Goal: Contribute content: Add original content to the website for others to see

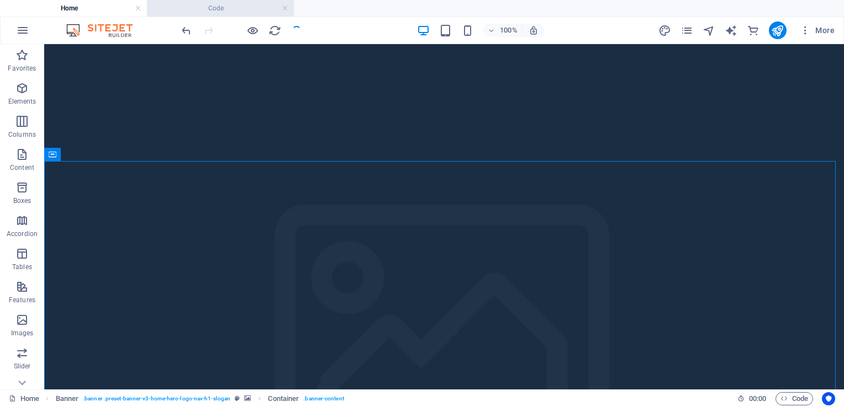
click at [209, 10] on h4 "Code" at bounding box center [220, 8] width 147 height 12
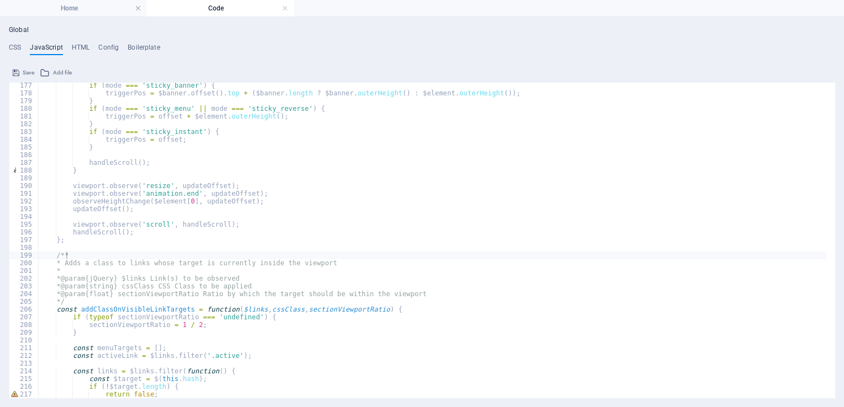
drag, startPoint x: 835, startPoint y: 251, endPoint x: 830, endPoint y: 293, distance: 42.2
click at [830, 293] on div "Global CSS JavaScript HTML Config Boilerplate $sticky-animation: false, 939 940…" at bounding box center [422, 212] width 844 height 390
drag, startPoint x: 830, startPoint y: 293, endPoint x: 815, endPoint y: 309, distance: 22.7
click at [815, 309] on div "if ( mode === 'sticky_banner' ) { triggerPos = $banner . offset ( ) . top + ( $…" at bounding box center [432, 248] width 788 height 332
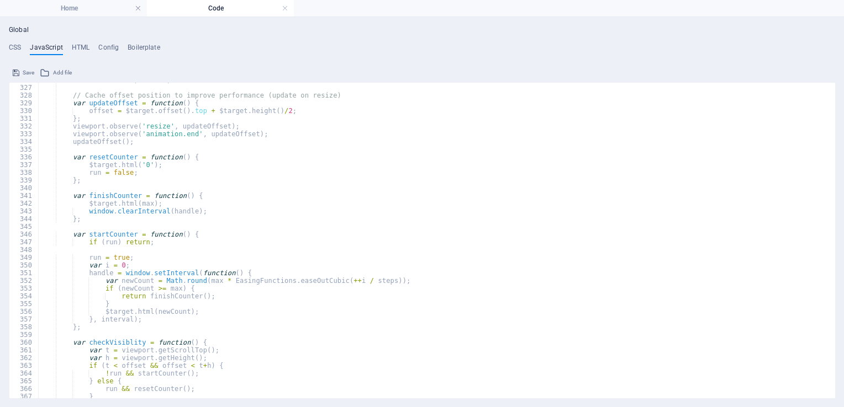
scroll to position [2621, 0]
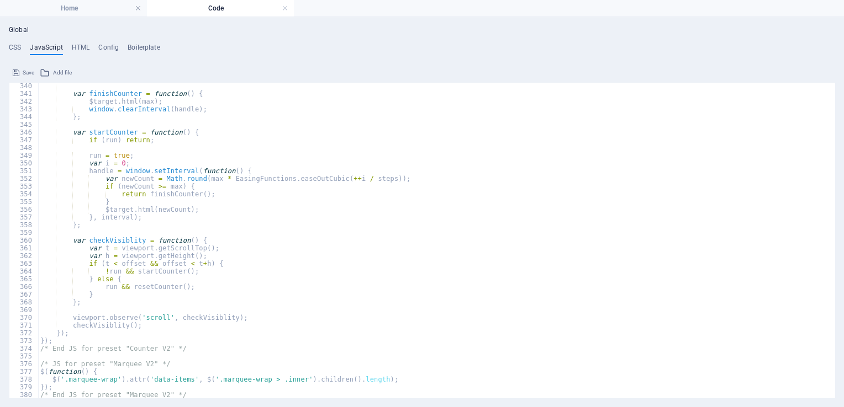
drag, startPoint x: 835, startPoint y: 377, endPoint x: 833, endPoint y: 384, distance: 7.0
click at [833, 384] on div "Global CSS JavaScript HTML Config Boilerplate $sticky-animation: false, 939 940…" at bounding box center [422, 212] width 844 height 390
type textarea "/* End JS for preset "Marquee V2" */"
click at [191, 395] on div "var finishCounter = function ( ) { $target . html ( max ) ; window . clearInter…" at bounding box center [432, 248] width 788 height 332
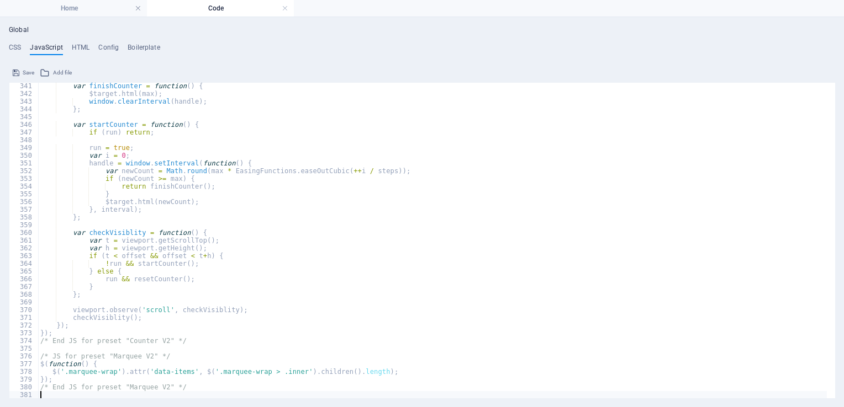
scroll to position [2814, 0]
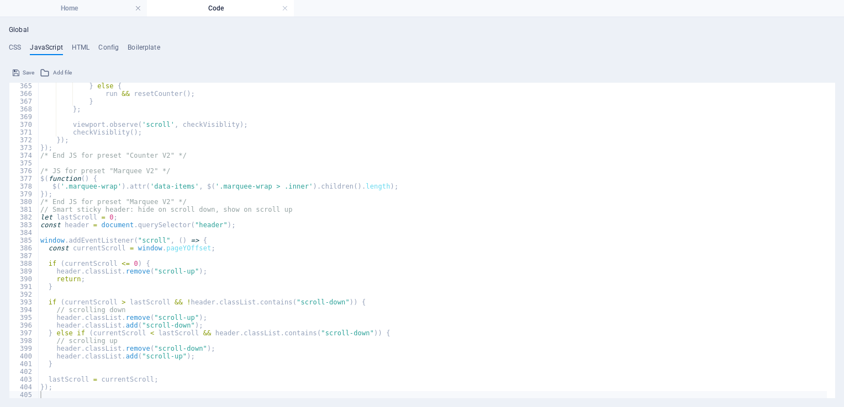
click at [18, 75] on icon at bounding box center [16, 72] width 7 height 13
click at [16, 47] on h4 "CSS" at bounding box center [15, 50] width 12 height 12
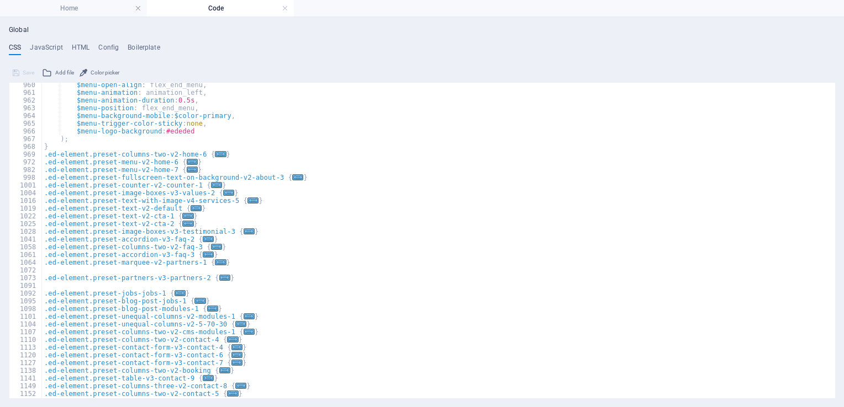
scroll to position [928, 0]
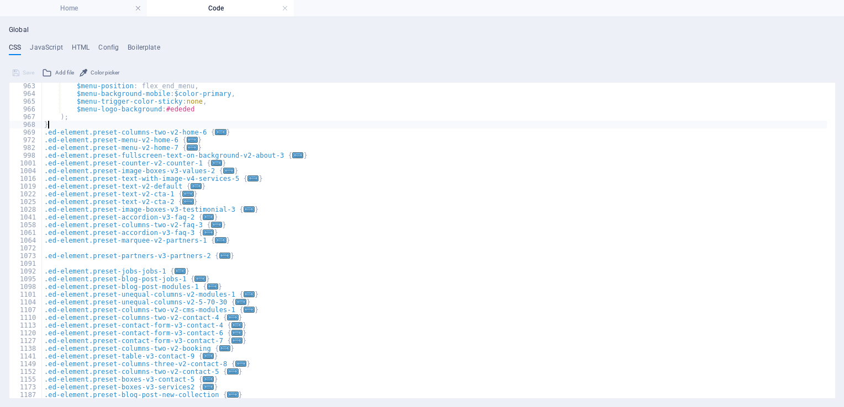
click at [71, 124] on div "$menu-position : flex_end_menu, $menu-background-mobile : $color-primary , $men…" at bounding box center [434, 248] width 785 height 332
type textarea "}"
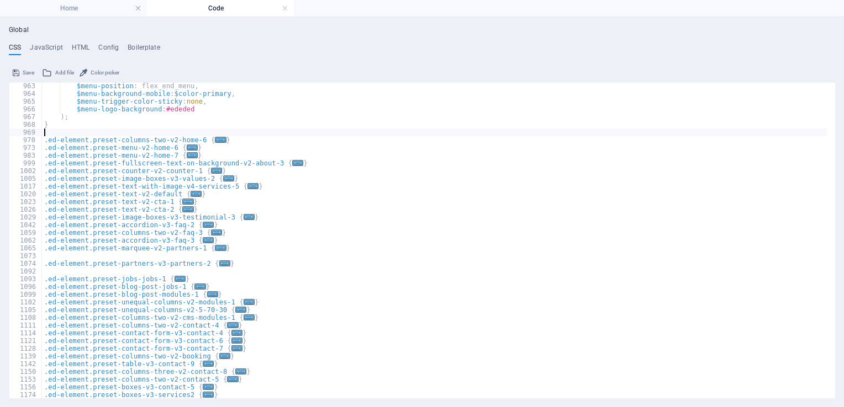
click at [47, 135] on div "$menu-position : flex_end_menu, $menu-background-mobile : $color-primary , $men…" at bounding box center [434, 248] width 785 height 332
paste textarea "}"
type textarea "}"
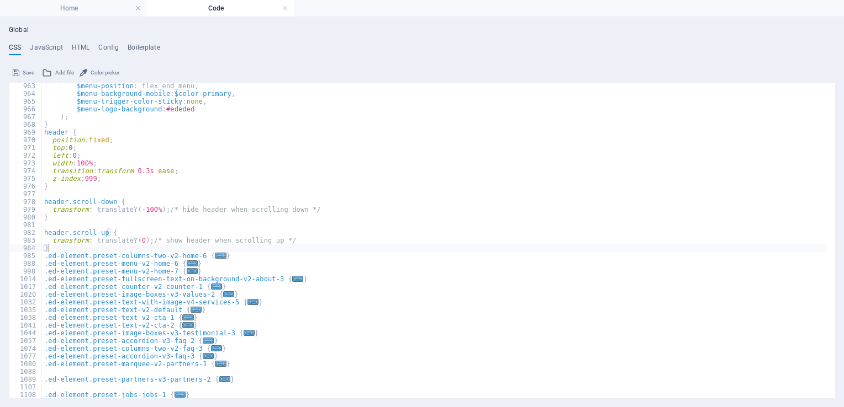
click at [20, 70] on button "Save" at bounding box center [23, 72] width 25 height 13
click at [62, 12] on h4 "Home" at bounding box center [73, 8] width 147 height 12
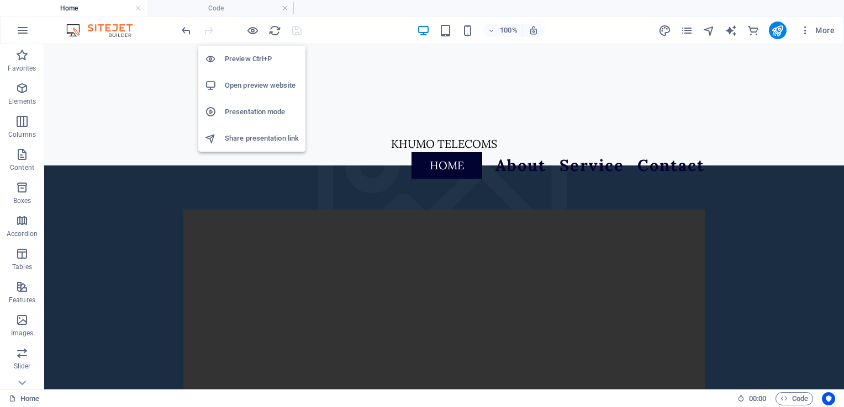
click at [251, 55] on h6 "Preview Ctrl+P" at bounding box center [262, 58] width 74 height 13
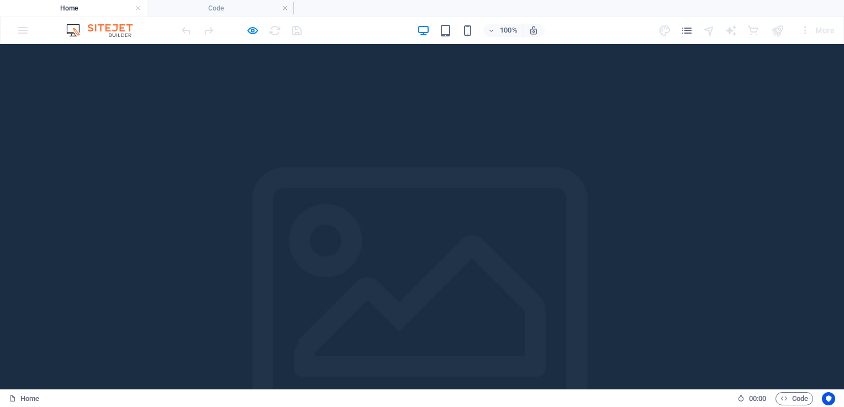
scroll to position [36, 0]
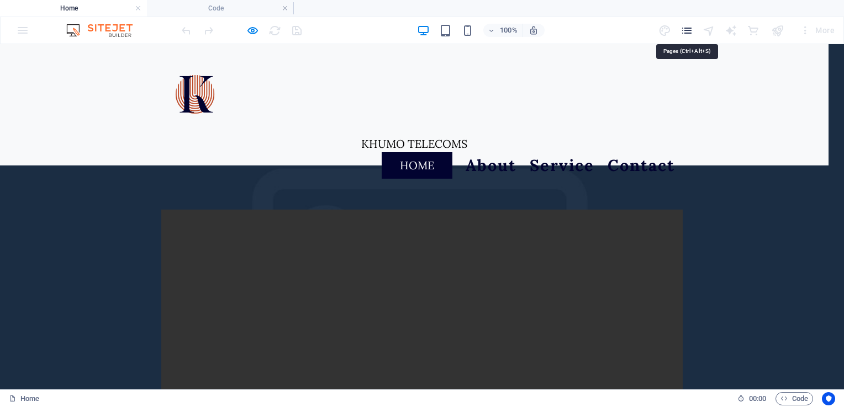
click at [692, 28] on icon "pages" at bounding box center [686, 30] width 13 height 13
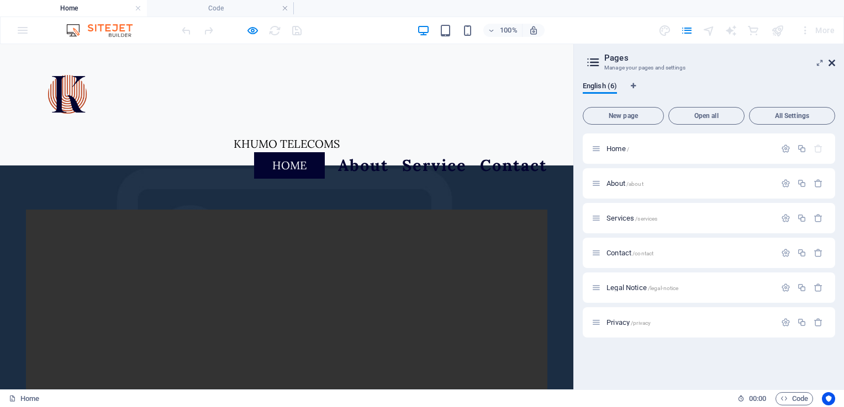
click at [828, 60] on icon at bounding box center [831, 63] width 7 height 9
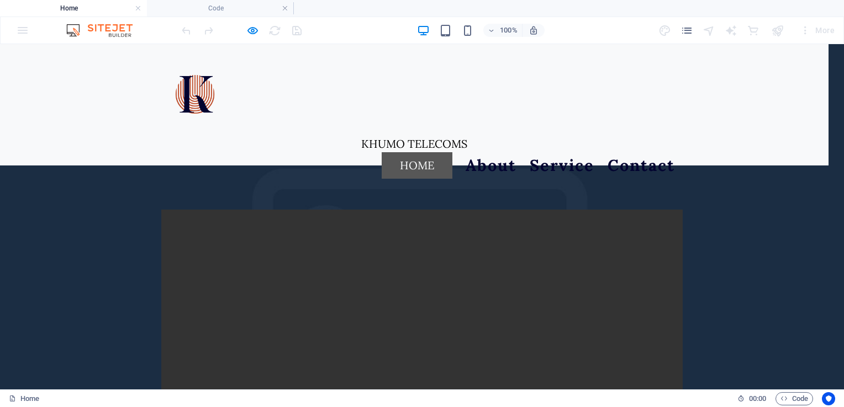
click at [431, 152] on link "Home" at bounding box center [417, 165] width 71 height 27
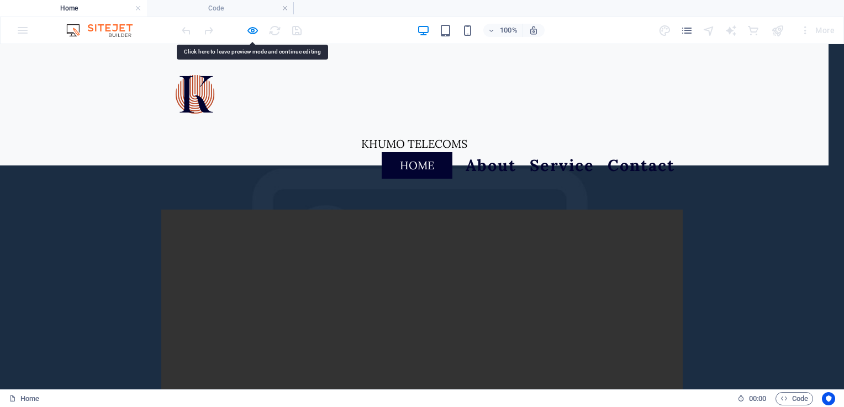
click at [500, 153] on link "About" at bounding box center [490, 165] width 51 height 25
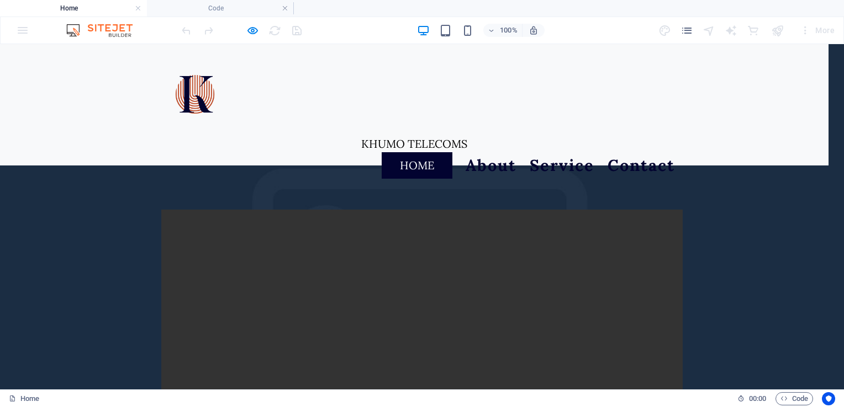
click at [544, 153] on link "Service" at bounding box center [561, 165] width 65 height 25
